Goal: Task Accomplishment & Management: Use online tool/utility

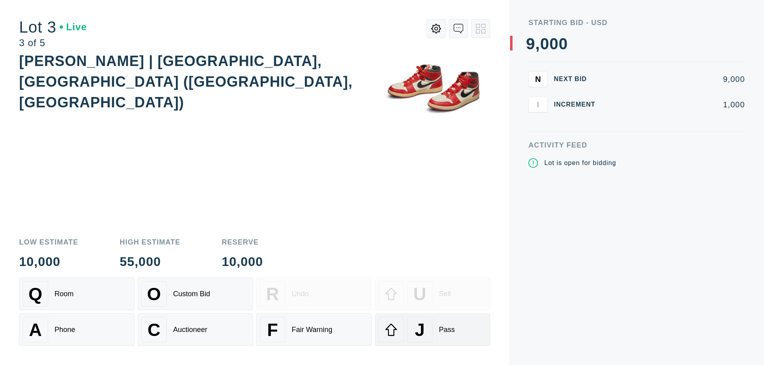
click at [432, 330] on div "J Pass" at bounding box center [432, 329] width 108 height 25
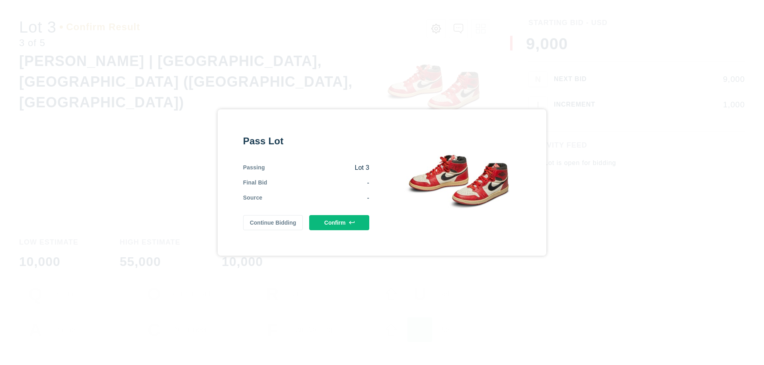
click at [339, 223] on button "Confirm" at bounding box center [339, 222] width 60 height 15
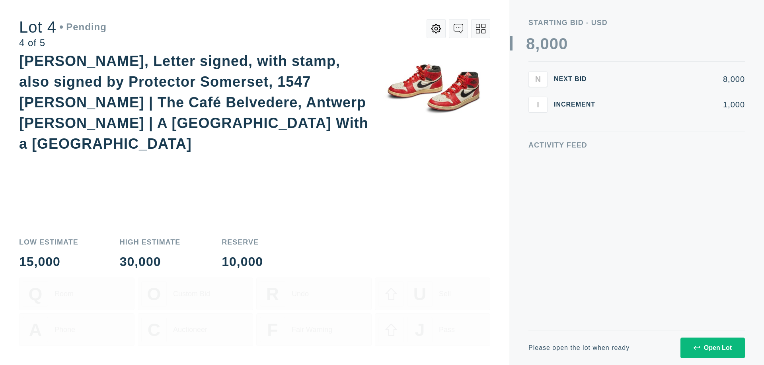
click at [480, 29] on icon at bounding box center [481, 29] width 10 height 10
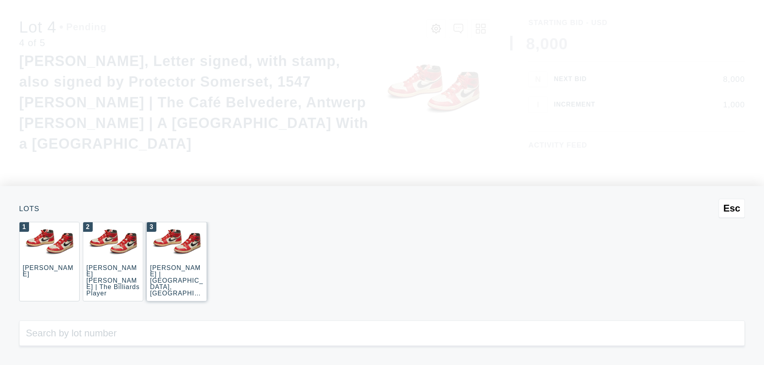
click at [177, 262] on div "3 [PERSON_NAME] | [GEOGRAPHIC_DATA], [GEOGRAPHIC_DATA] ([GEOGRAPHIC_DATA], [GEO…" at bounding box center [176, 262] width 60 height 80
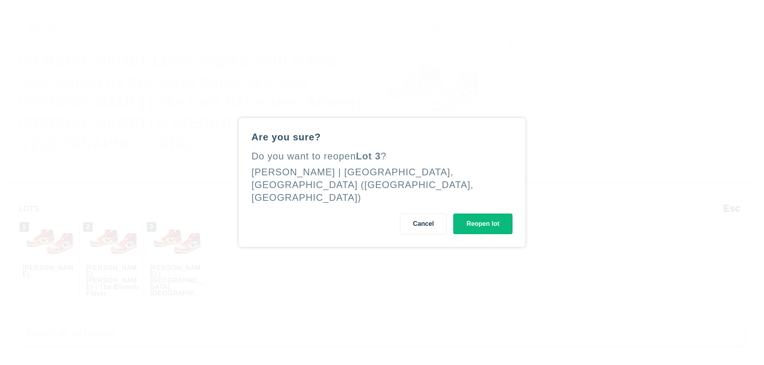
click at [482, 216] on button "Reopen lot" at bounding box center [482, 224] width 59 height 21
